Goal: Task Accomplishment & Management: Complete application form

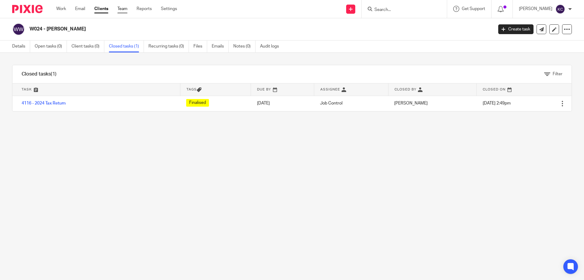
click at [126, 8] on link "Team" at bounding box center [122, 9] width 10 height 6
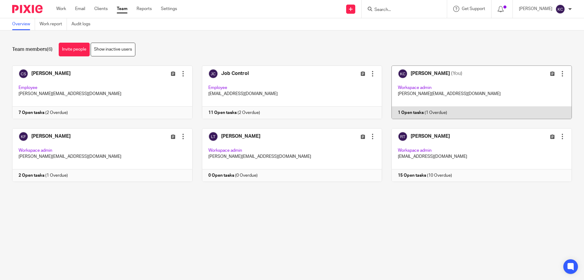
click at [485, 85] on link at bounding box center [477, 92] width 190 height 54
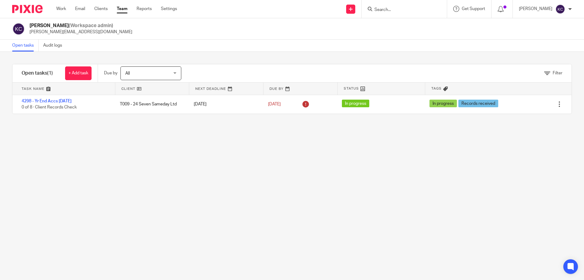
click at [385, 7] on input "Search" at bounding box center [401, 9] width 55 height 5
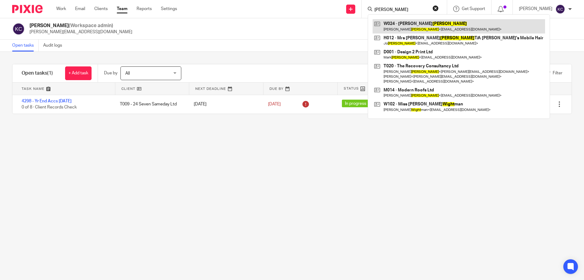
type input "wright"
click at [420, 25] on link at bounding box center [459, 26] width 172 height 14
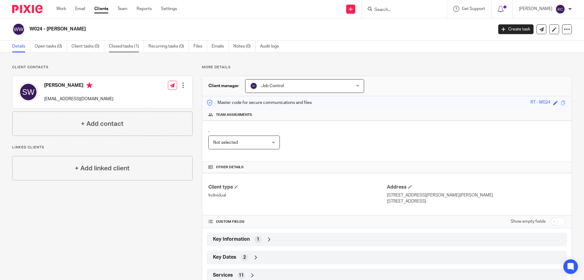
click at [122, 45] on link "Closed tasks (1)" at bounding box center [126, 46] width 35 height 12
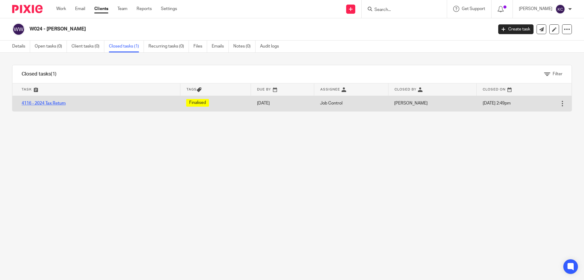
click at [52, 102] on link "4116 - 2024 Tax Return" at bounding box center [44, 103] width 44 height 4
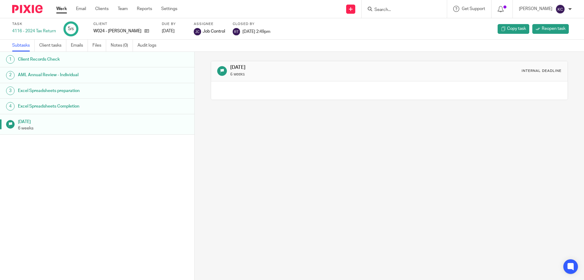
click at [386, 10] on input "Search" at bounding box center [401, 9] width 55 height 5
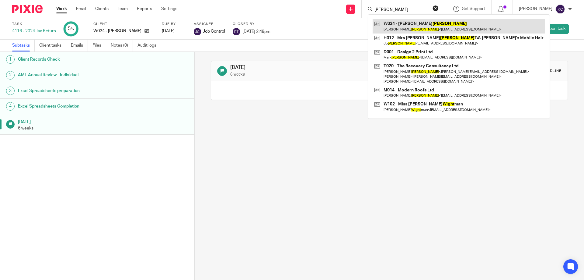
type input "wright"
click at [405, 28] on link at bounding box center [459, 26] width 172 height 14
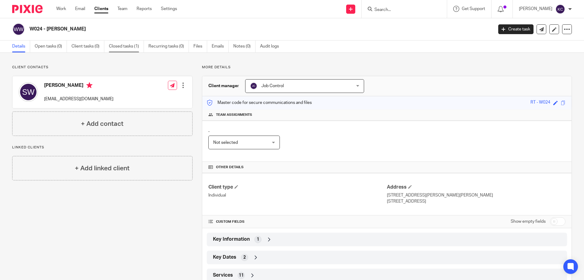
click at [120, 47] on link "Closed tasks (1)" at bounding box center [126, 46] width 35 height 12
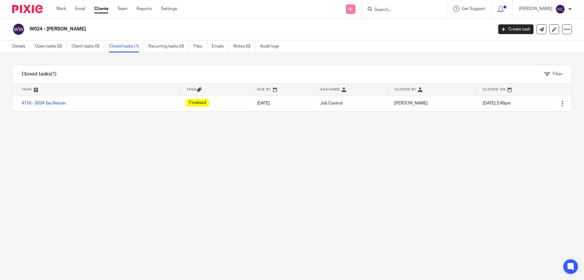
click at [353, 10] on icon at bounding box center [351, 9] width 4 height 4
click at [353, 38] on link "Create task" at bounding box center [353, 37] width 37 height 9
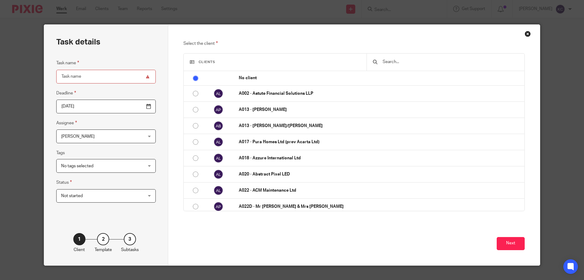
click at [100, 169] on span "No tags selected" at bounding box center [98, 165] width 75 height 13
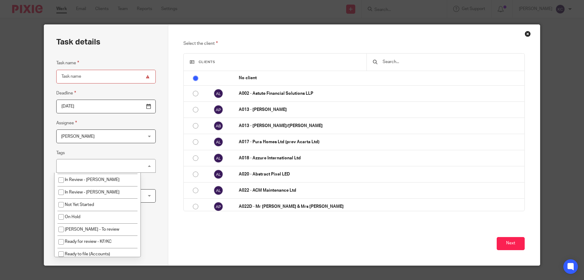
scroll to position [91, 0]
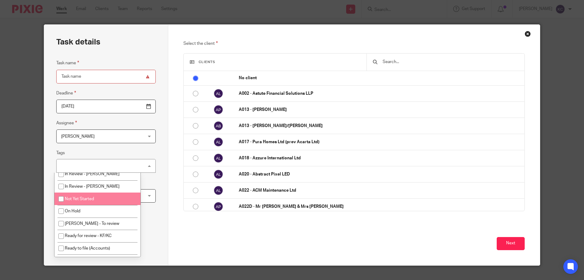
click at [96, 198] on li "Not Yet Started" at bounding box center [97, 198] width 86 height 12
checkbox input "true"
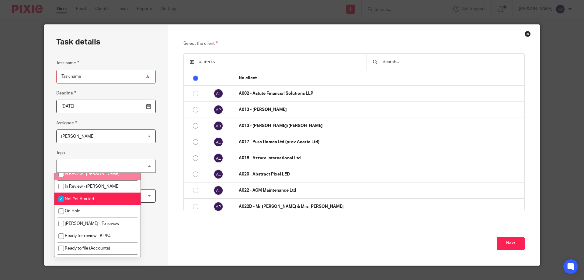
click at [158, 149] on div "Task details Task name Deadline 2025-08-14 Assignee Kathryn Calvert Kathryn Cal…" at bounding box center [106, 145] width 124 height 240
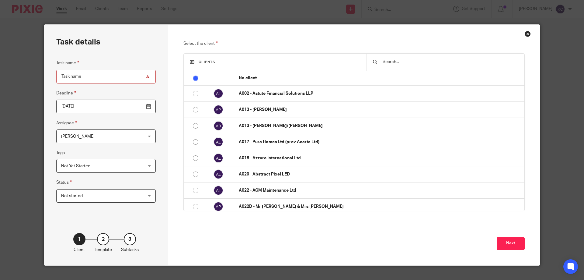
click at [121, 133] on span "[PERSON_NAME]" at bounding box center [98, 136] width 75 height 13
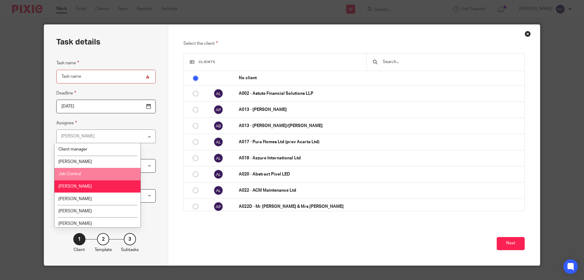
click at [95, 172] on li "Job Control" at bounding box center [97, 174] width 86 height 12
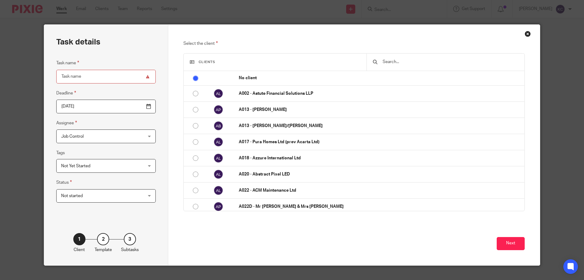
click at [155, 131] on div "Task details Task name Deadline 2025-08-14 Assignee Job Control Job Control Cli…" at bounding box center [106, 145] width 124 height 240
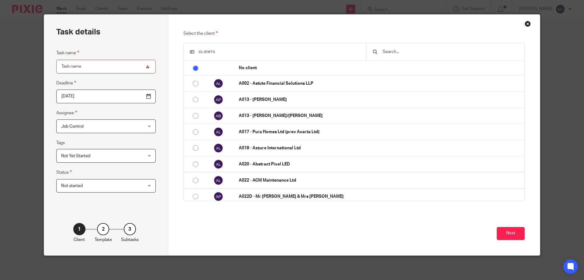
click at [78, 71] on input "Task name" at bounding box center [105, 67] width 99 height 14
type input "7"
paste input "2025 Tax Return"
type input "4335 - 2025 Tax Return"
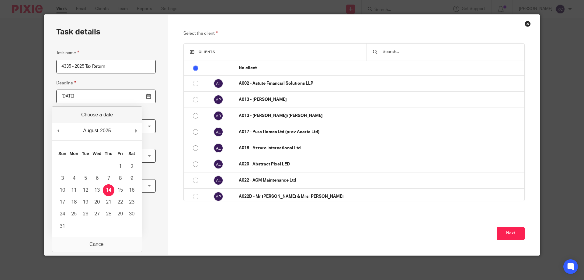
click at [81, 95] on input "[DATE]" at bounding box center [105, 96] width 99 height 14
click at [435, 51] on input "text" at bounding box center [450, 51] width 136 height 7
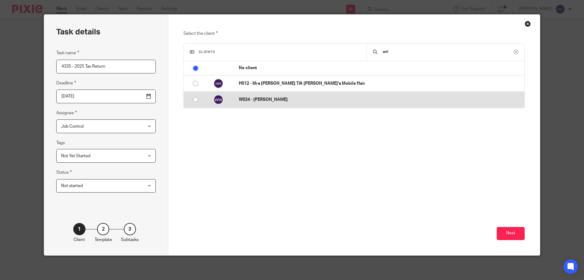
type input "wri"
click at [284, 101] on p "W024 - [PERSON_NAME]" at bounding box center [380, 99] width 283 height 6
radio input "false"
radio input "true"
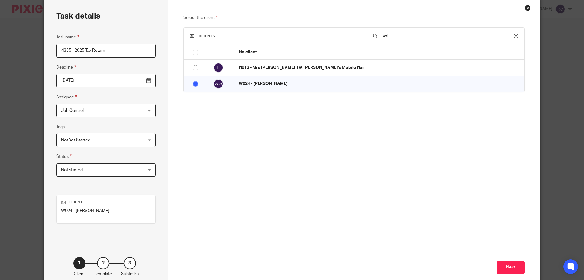
scroll to position [40, 0]
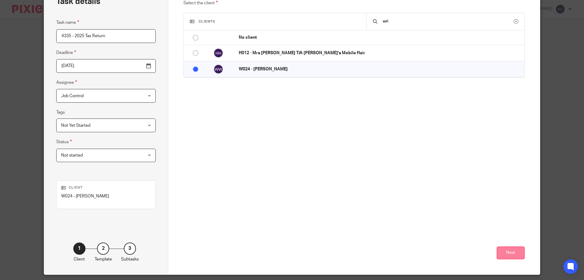
click at [499, 256] on button "Next" at bounding box center [511, 252] width 28 height 13
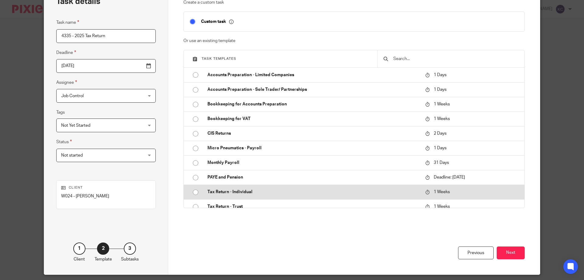
click at [247, 193] on p "Tax Return - Individual" at bounding box center [313, 192] width 212 height 6
type input "2025-08-21"
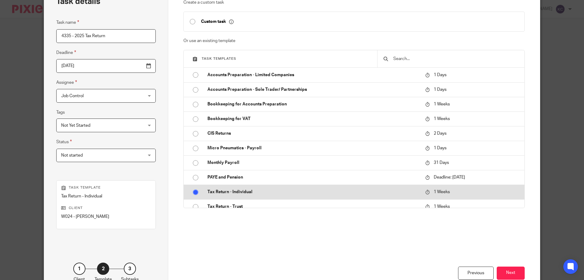
checkbox input "false"
radio input "true"
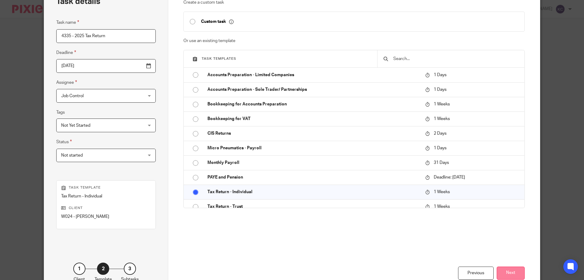
click at [505, 271] on button "Next" at bounding box center [511, 272] width 28 height 13
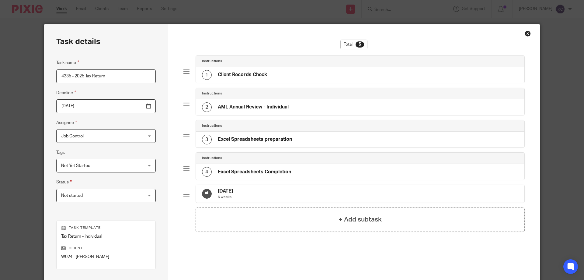
scroll to position [0, 0]
click at [108, 108] on input "2025-08-21" at bounding box center [105, 106] width 99 height 14
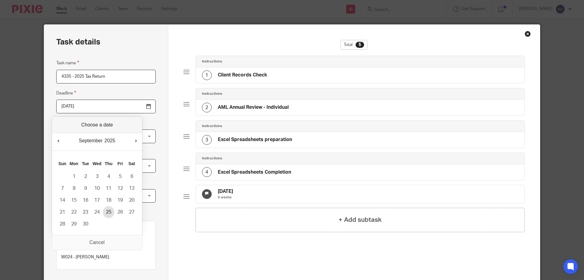
type input "2025-09-25"
click at [133, 107] on input "2025-09-25" at bounding box center [105, 106] width 99 height 14
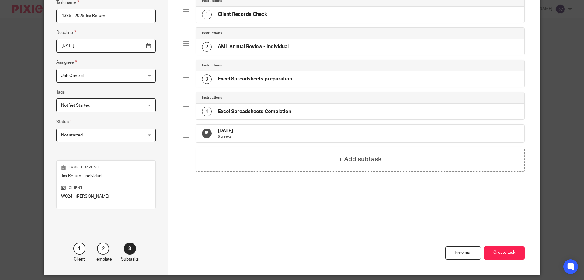
scroll to position [61, 0]
click at [509, 254] on button "Create task" at bounding box center [504, 252] width 41 height 13
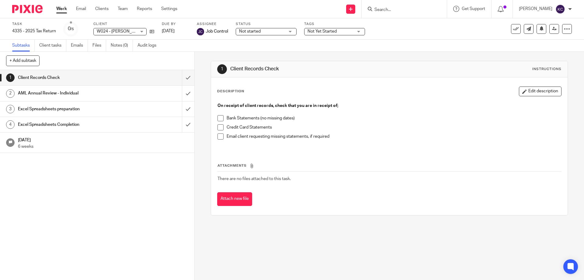
click at [129, 9] on ul "Work Email Clients Team Reports Settings" at bounding box center [121, 9] width 130 height 6
click at [123, 9] on link "Team" at bounding box center [123, 9] width 10 height 6
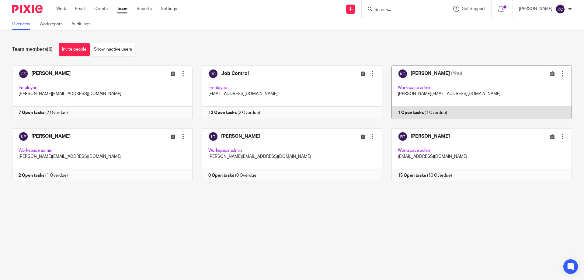
click at [497, 81] on link at bounding box center [477, 92] width 190 height 54
